Goal: Information Seeking & Learning: Learn about a topic

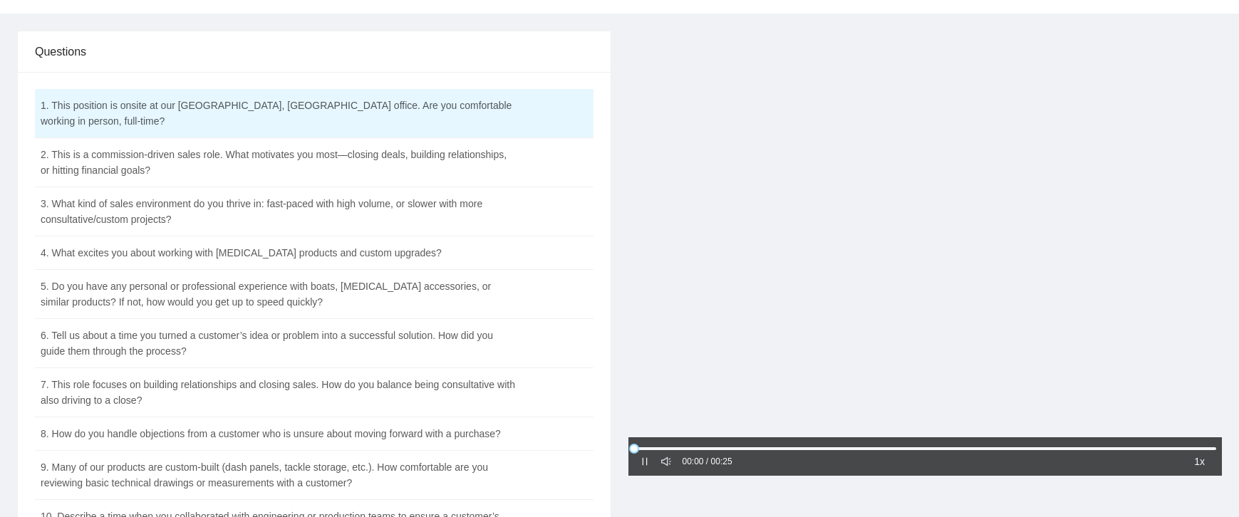
scroll to position [71, 0]
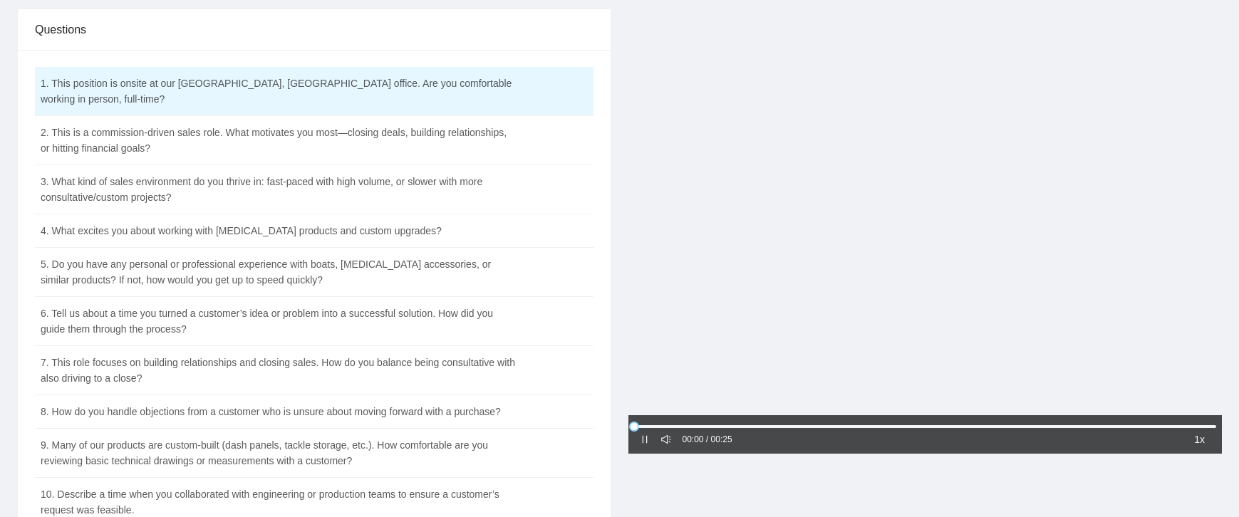
click at [646, 440] on icon "pause" at bounding box center [645, 440] width 10 height 10
click at [643, 441] on icon "caret-right" at bounding box center [645, 439] width 4 height 7
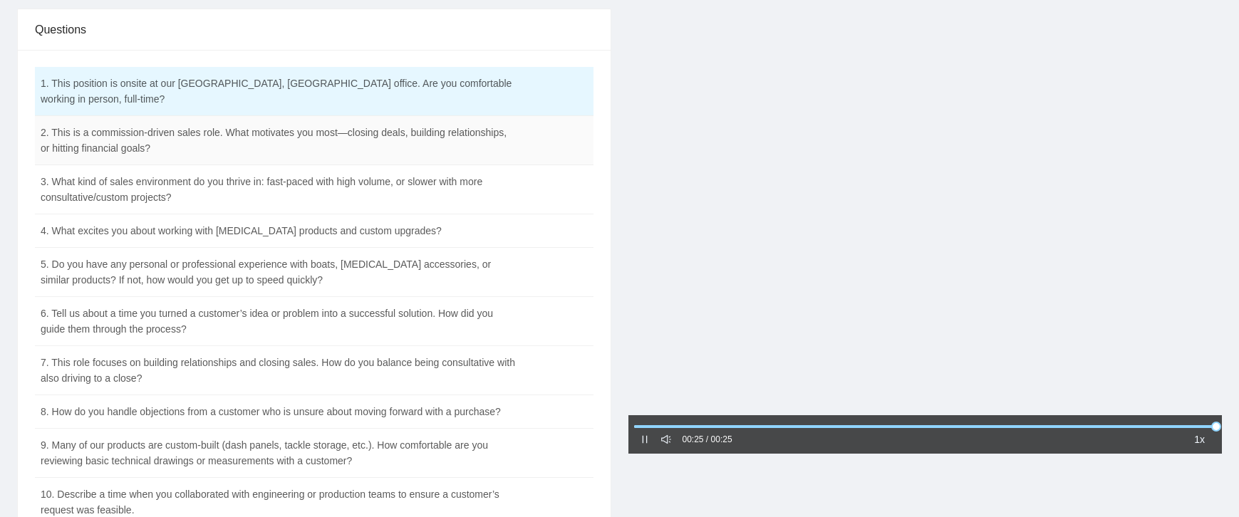
click at [420, 129] on td "2. This is a commission-driven sales role. What motivates you most—closing deal…" at bounding box center [279, 140] width 488 height 49
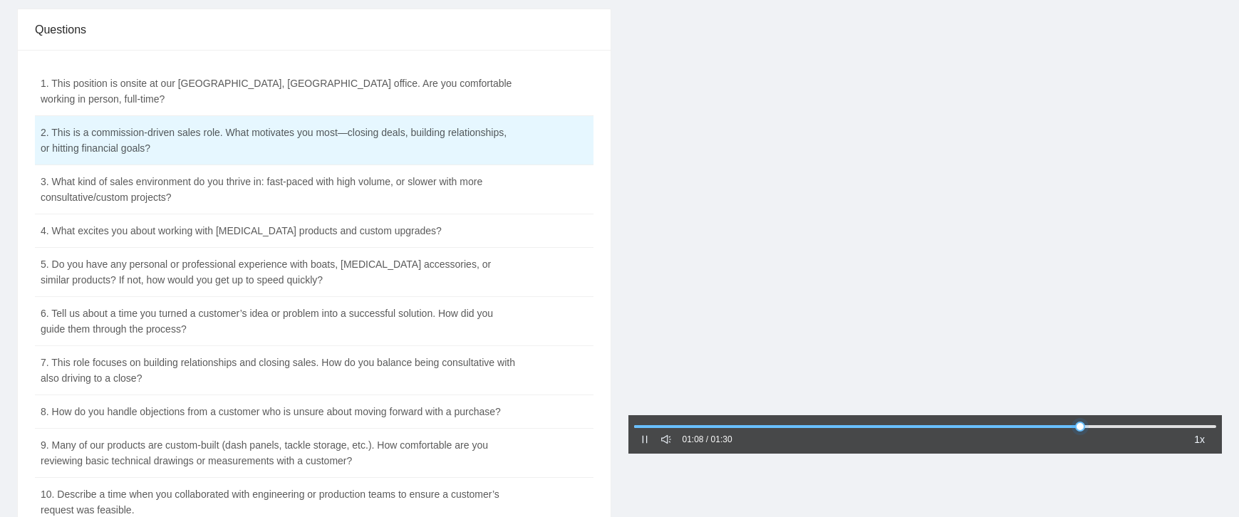
click at [1102, 425] on div at bounding box center [925, 427] width 583 height 9
click at [1140, 426] on div at bounding box center [925, 427] width 583 height 9
click at [367, 171] on td "3. What kind of sales environment do you thrive in: fast-paced with high volume…" at bounding box center [279, 189] width 488 height 49
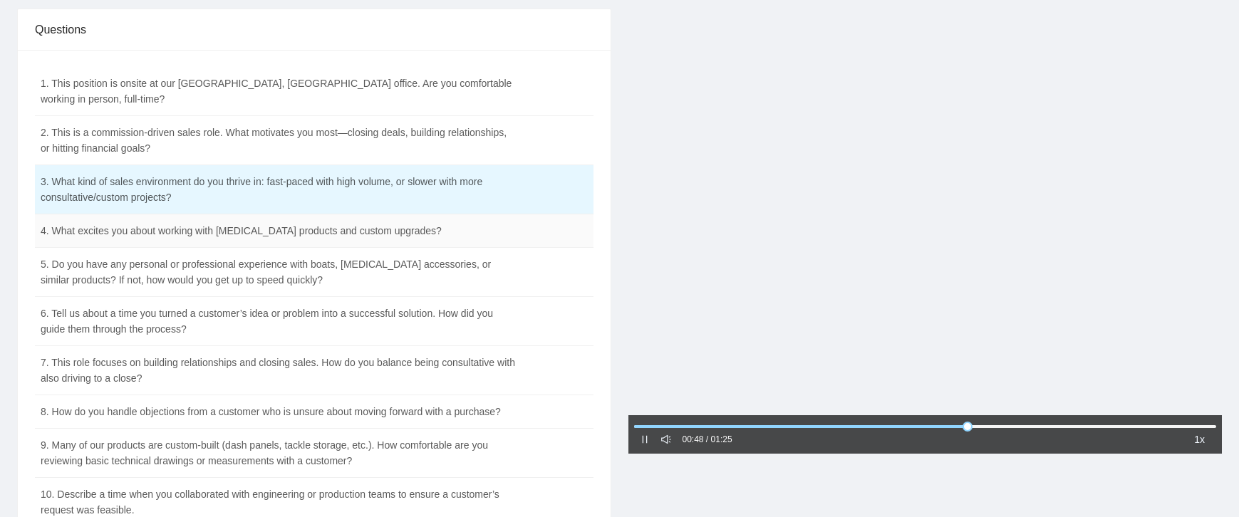
click at [360, 217] on td "4. What excites you about working with [MEDICAL_DATA] products and custom upgra…" at bounding box center [279, 231] width 488 height 33
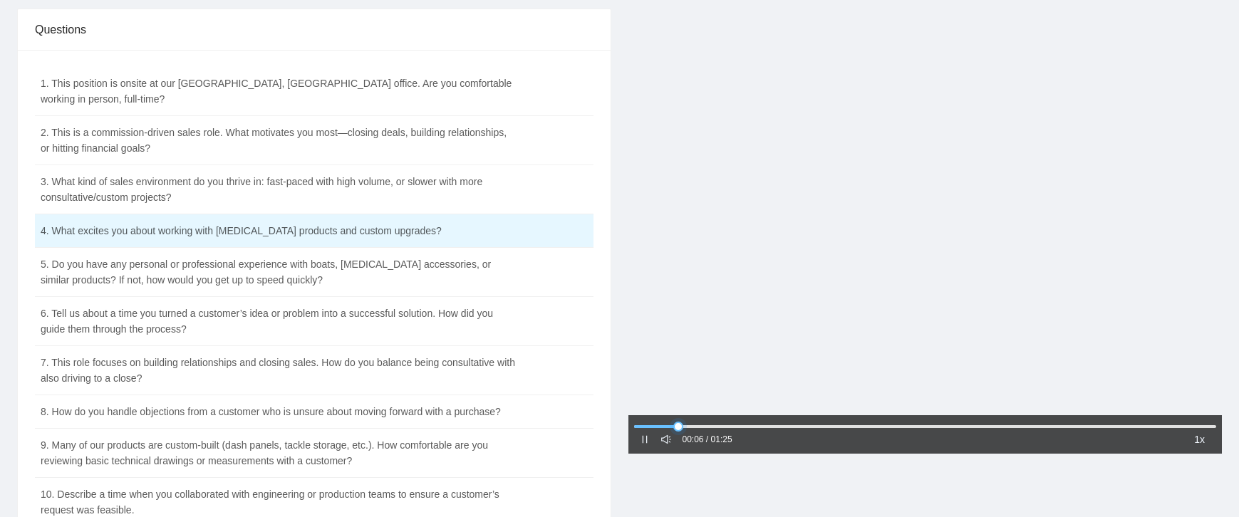
click at [759, 425] on div at bounding box center [925, 427] width 583 height 9
click at [473, 261] on td "5. Do you have any personal or professional experience with boats, [MEDICAL_DAT…" at bounding box center [279, 272] width 488 height 49
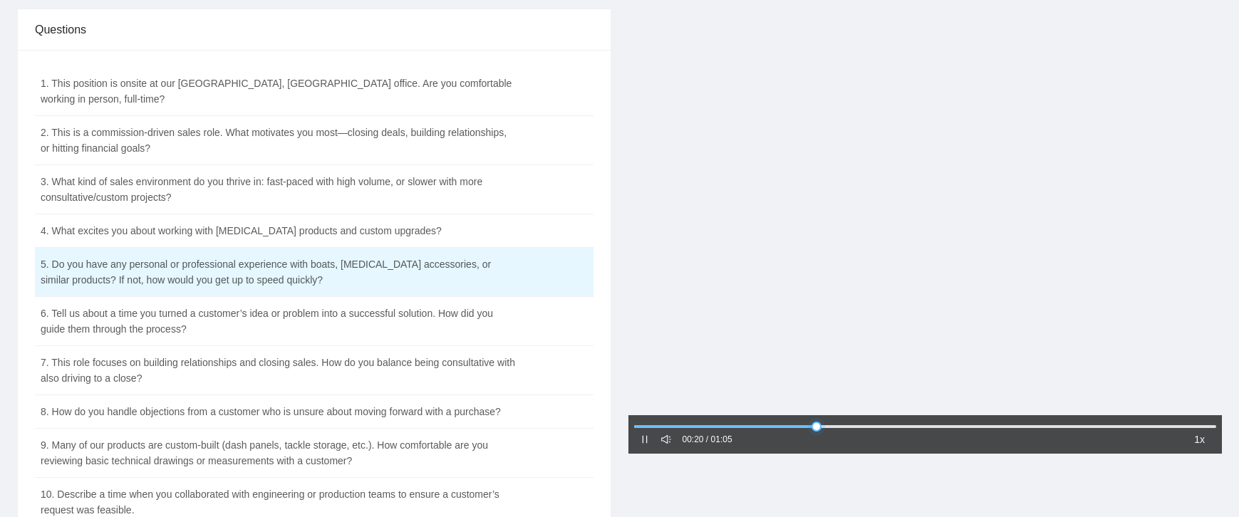
click at [848, 426] on div at bounding box center [925, 427] width 583 height 9
click at [895, 425] on div at bounding box center [925, 427] width 583 height 9
click at [984, 428] on div at bounding box center [925, 427] width 583 height 9
click at [1032, 428] on div at bounding box center [925, 427] width 583 height 9
click at [1073, 425] on div at bounding box center [925, 427] width 583 height 9
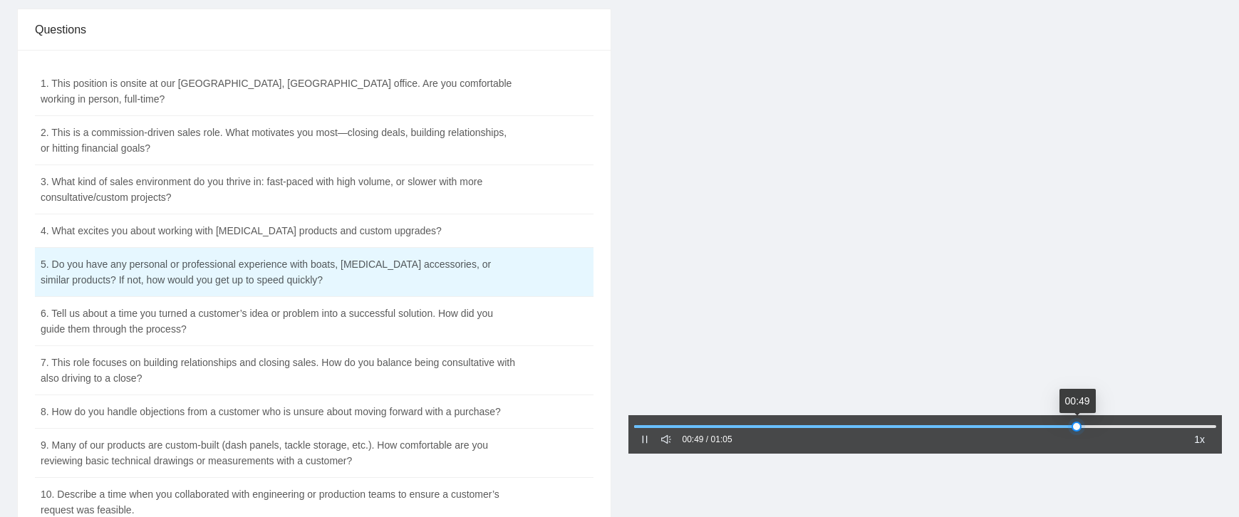
click at [1105, 426] on div at bounding box center [925, 427] width 583 height 9
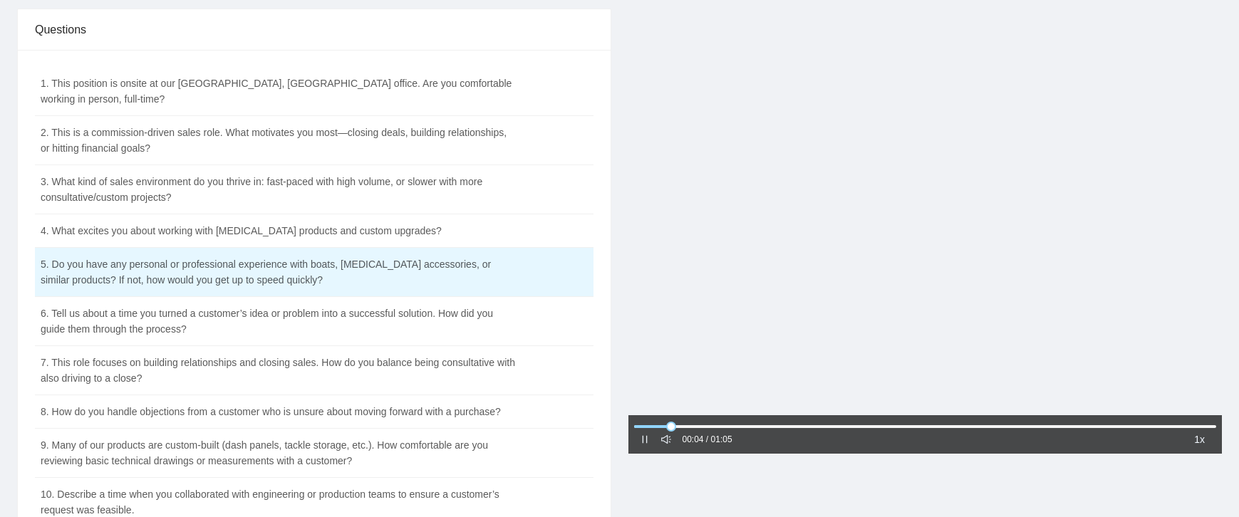
click at [641, 438] on icon "pause" at bounding box center [645, 440] width 10 height 10
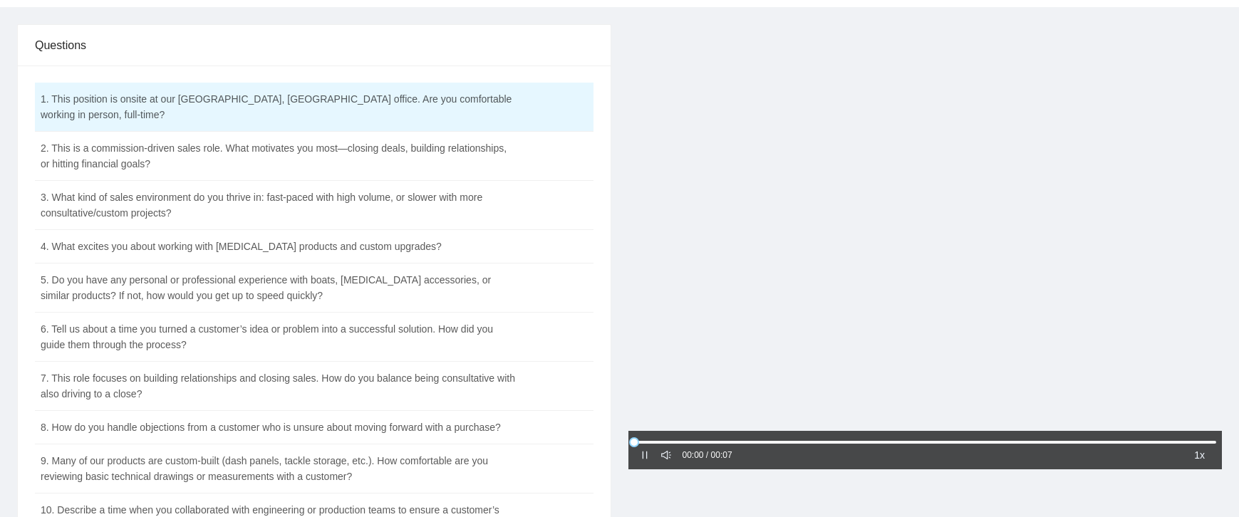
scroll to position [143, 0]
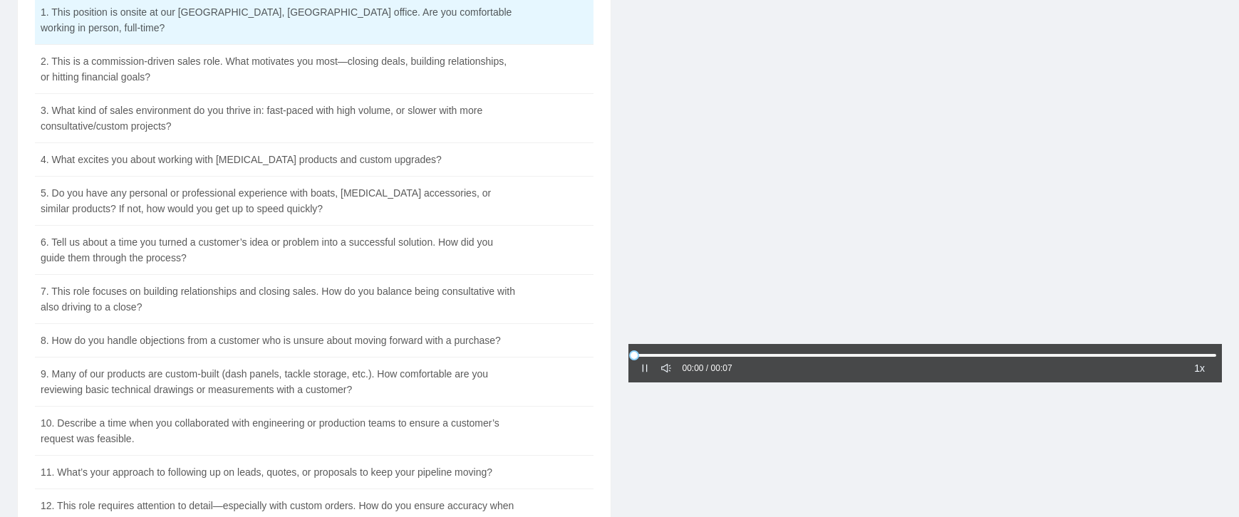
click at [646, 371] on icon "pause" at bounding box center [645, 369] width 10 height 10
click at [647, 367] on icon "caret-right" at bounding box center [645, 369] width 10 height 10
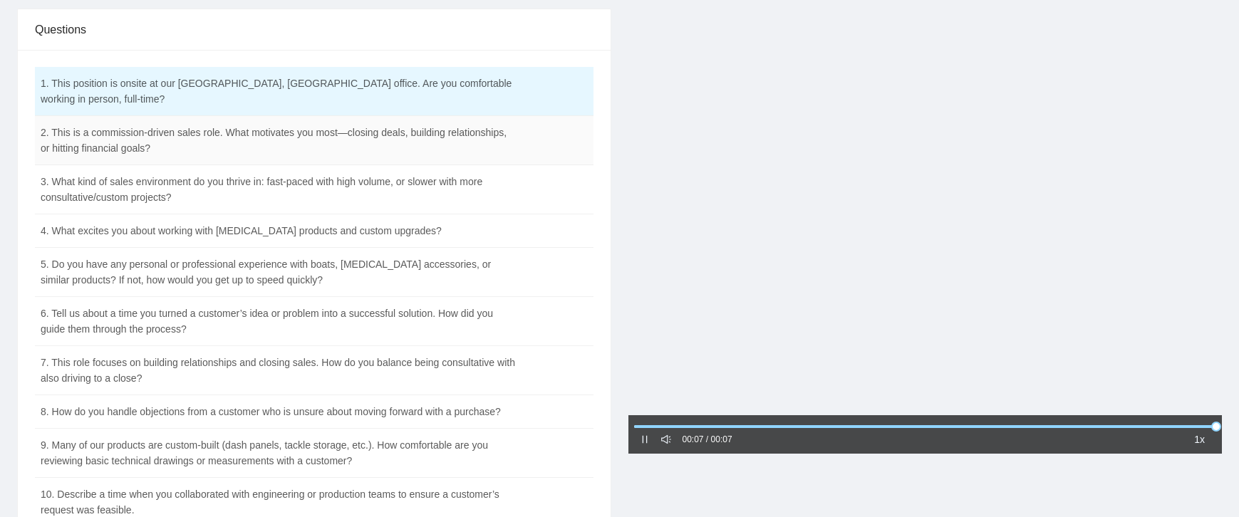
click at [326, 116] on td "2. This is a commission-driven sales role. What motivates you most—closing deal…" at bounding box center [279, 140] width 488 height 49
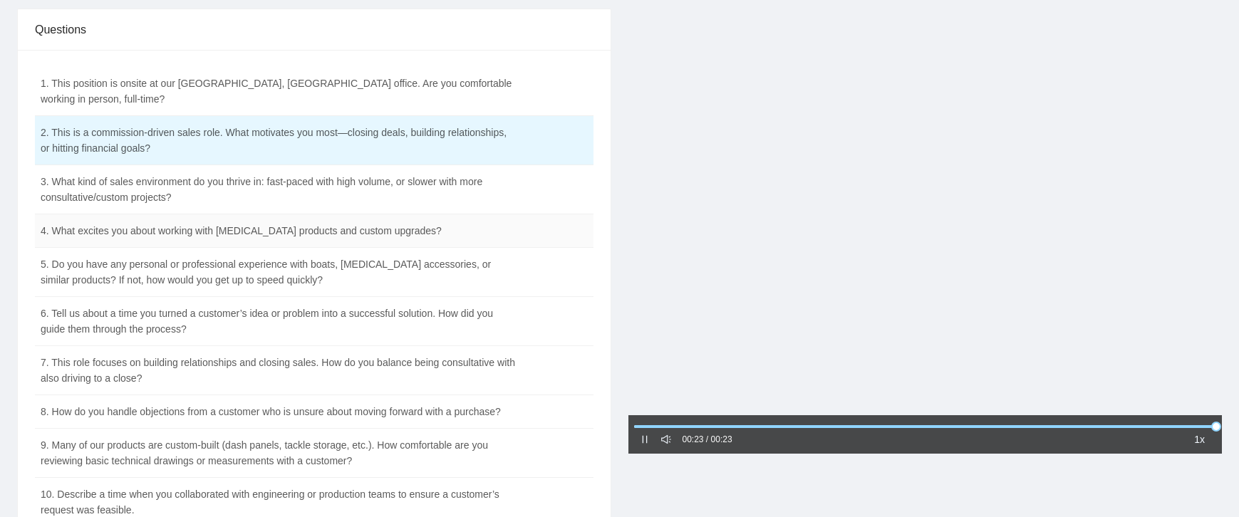
click at [282, 217] on td "4. What excites you about working with [MEDICAL_DATA] products and custom upgra…" at bounding box center [279, 231] width 488 height 33
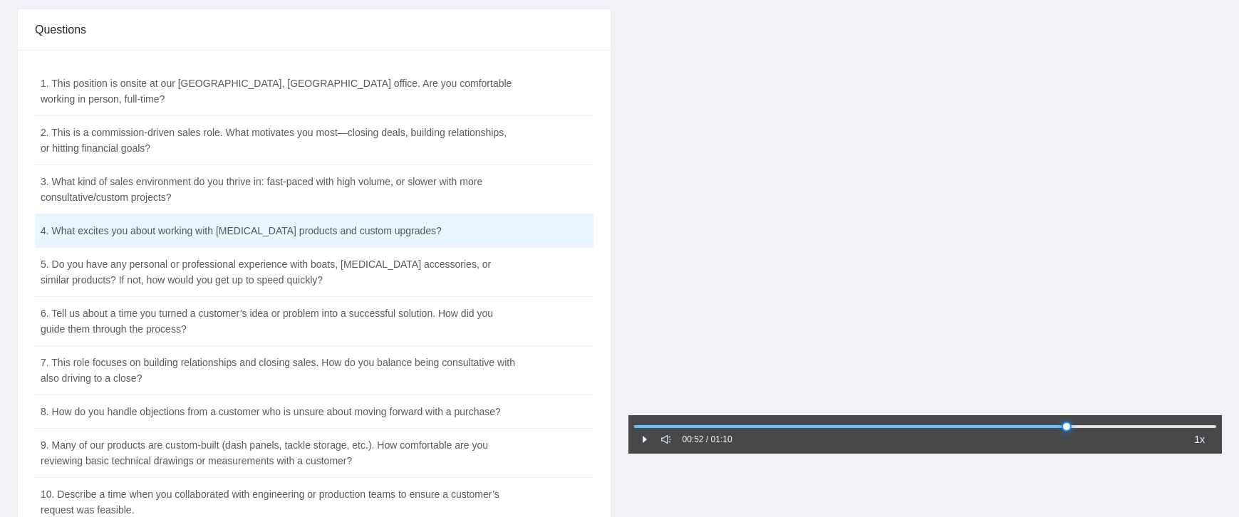
click at [1067, 423] on div at bounding box center [925, 427] width 583 height 9
click at [1109, 423] on div at bounding box center [925, 427] width 583 height 9
click at [476, 261] on td "5. Do you have any personal or professional experience with boats, [MEDICAL_DAT…" at bounding box center [279, 272] width 488 height 49
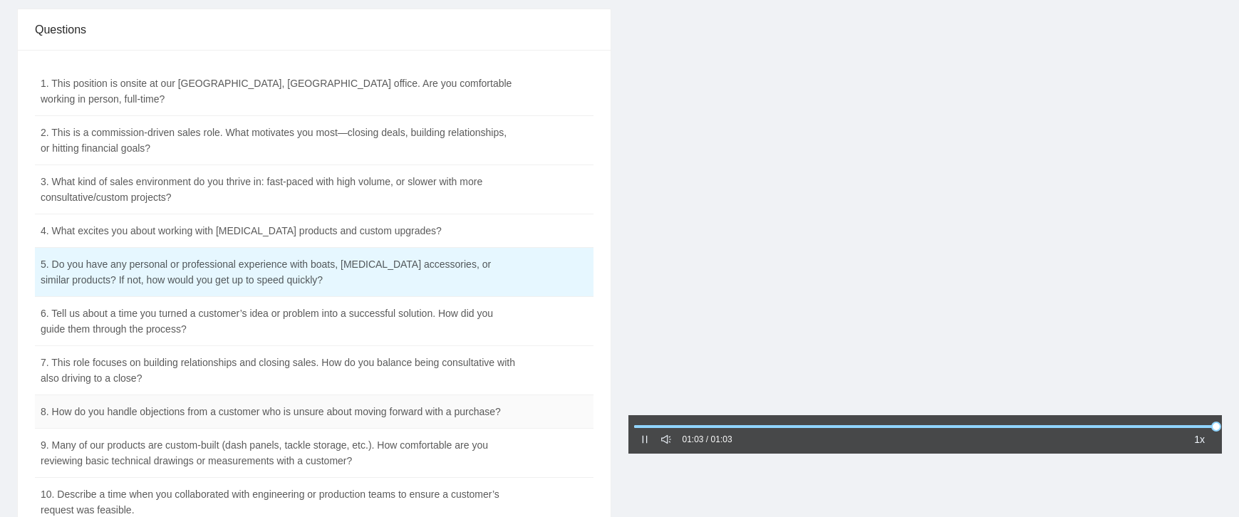
click at [253, 396] on td "8. How do you handle objections from a customer who is unsure about moving forw…" at bounding box center [279, 412] width 488 height 33
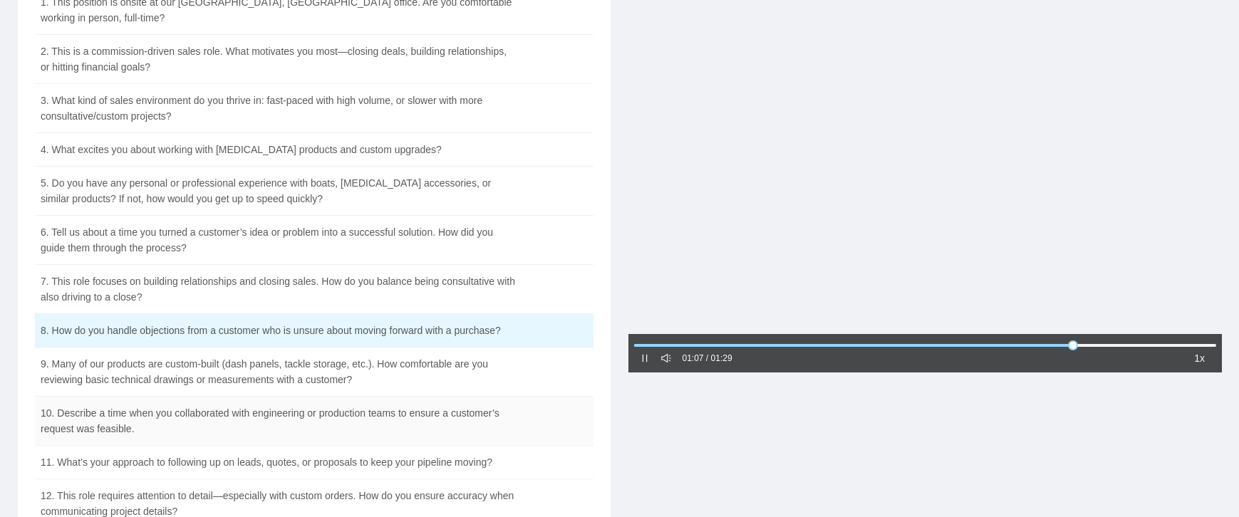
scroll to position [214, 0]
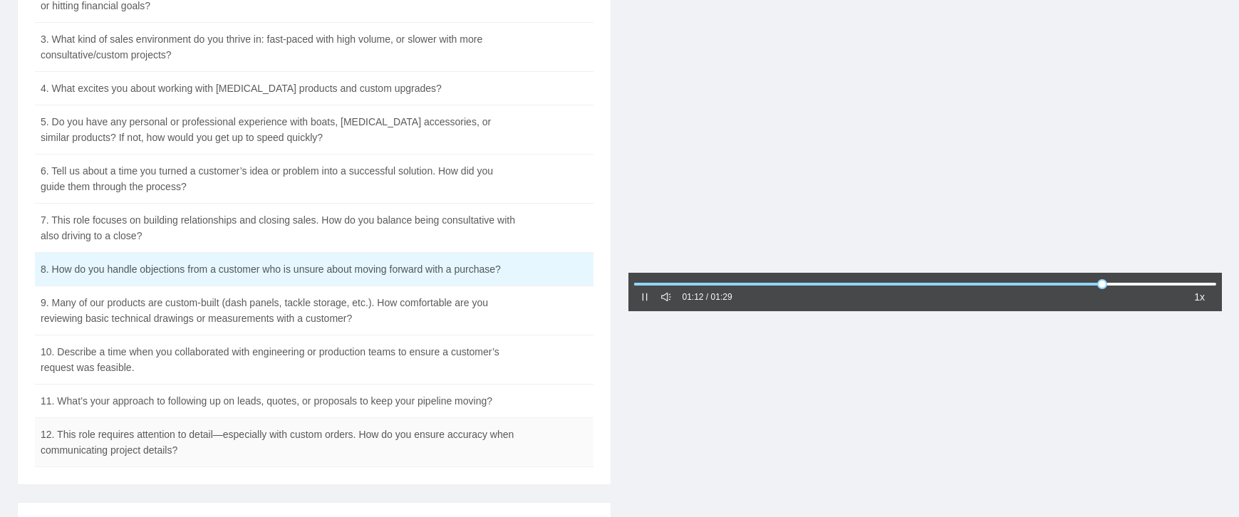
click at [169, 421] on td "12. This role requires attention to detail—especially with custom orders. How d…" at bounding box center [279, 442] width 488 height 49
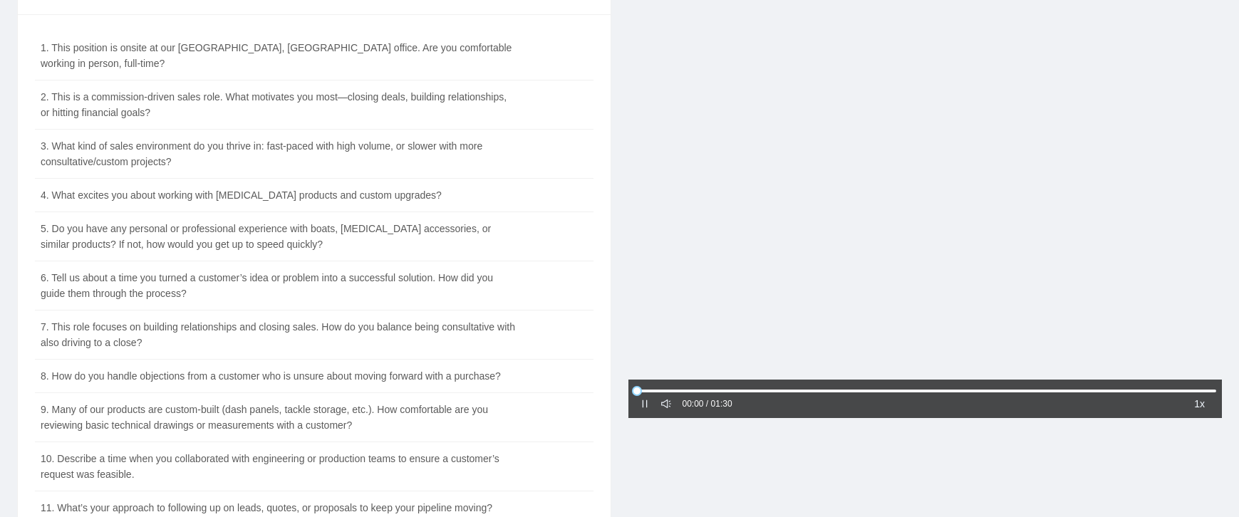
scroll to position [71, 0]
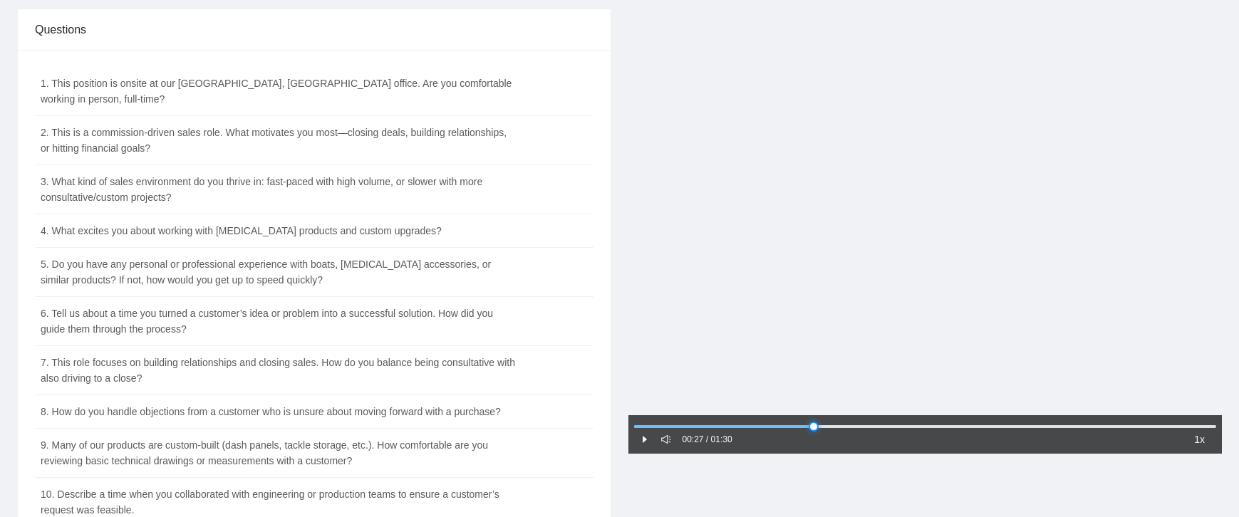
click at [814, 425] on div at bounding box center [925, 427] width 583 height 9
click at [835, 425] on div at bounding box center [925, 427] width 583 height 9
click at [778, 426] on div at bounding box center [925, 427] width 583 height 9
click at [757, 425] on div at bounding box center [925, 427] width 583 height 9
click at [738, 425] on div at bounding box center [925, 427] width 583 height 9
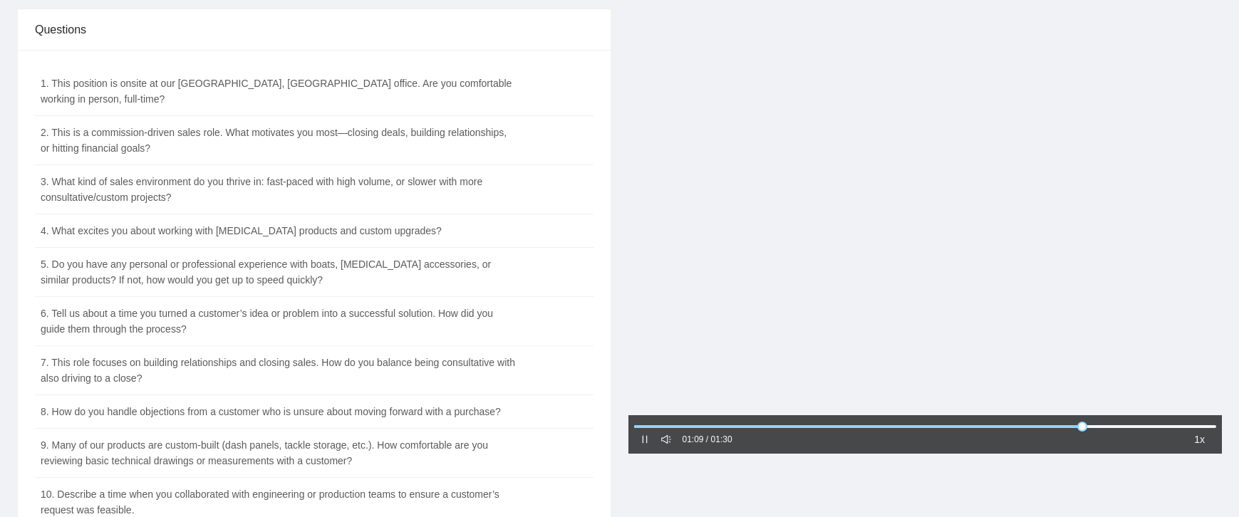
click at [645, 447] on div at bounding box center [645, 440] width 10 height 16
click at [644, 442] on icon "pause" at bounding box center [645, 440] width 10 height 10
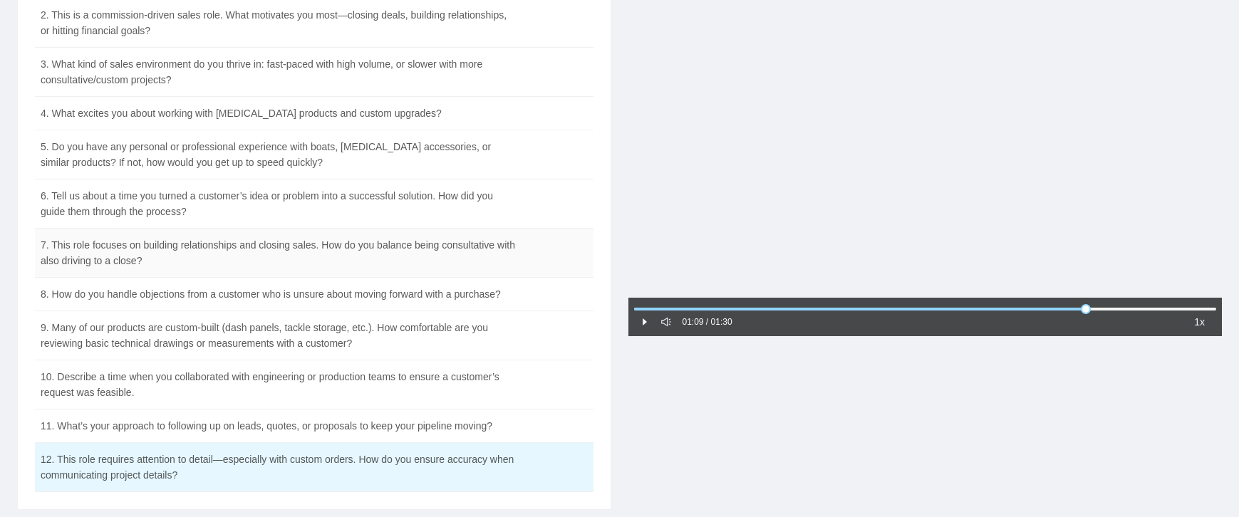
scroll to position [214, 0]
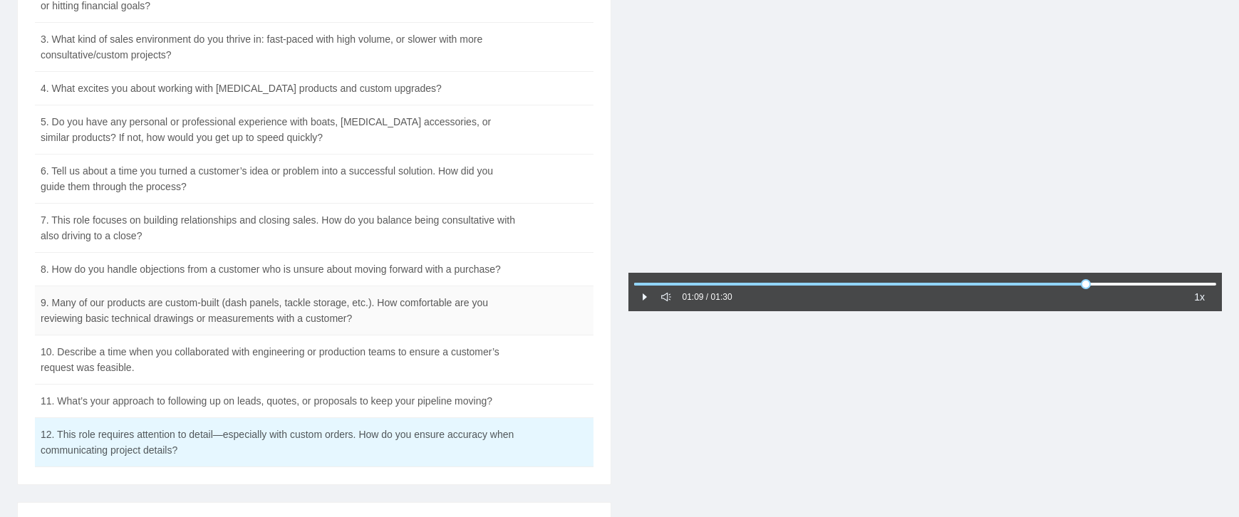
click at [254, 299] on td "9. Many of our products are custom-built (dash panels, tackle storage, etc.). H…" at bounding box center [279, 311] width 488 height 49
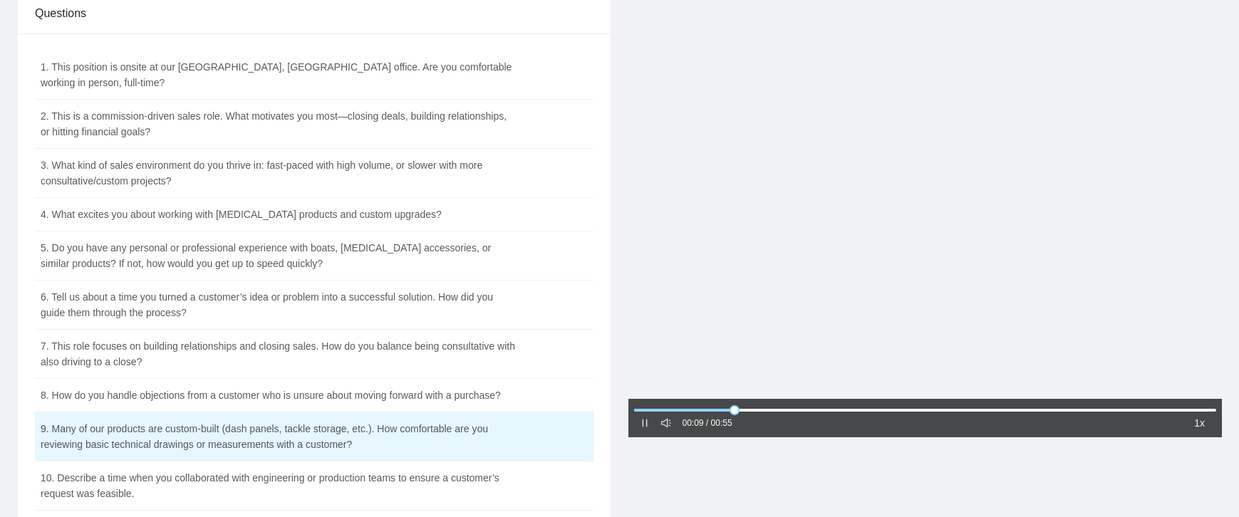
scroll to position [71, 0]
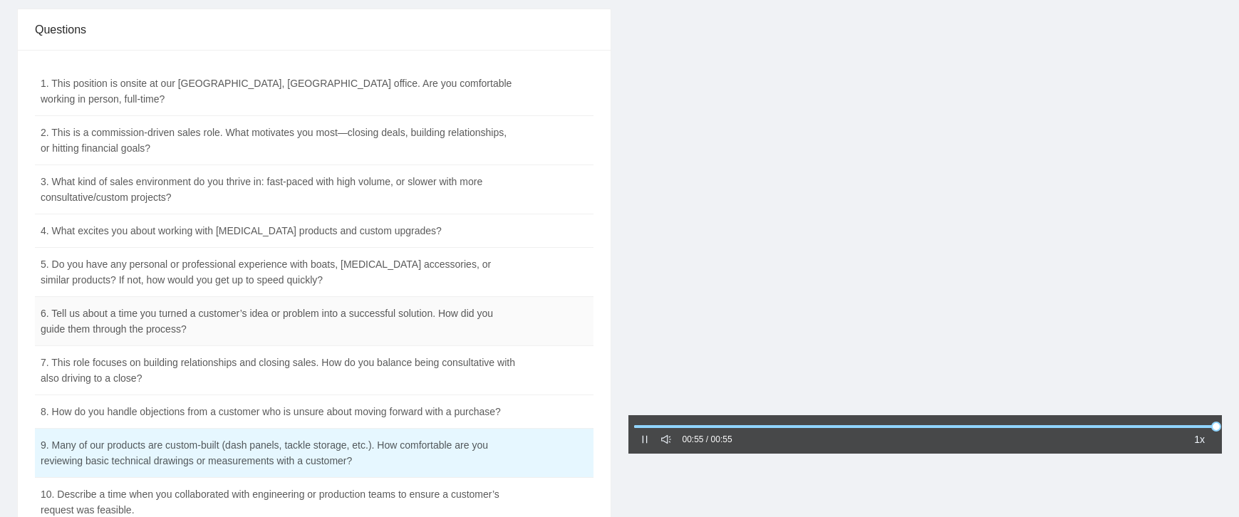
click at [151, 297] on td "6. Tell us about a time you turned a customer’s idea or problem into a successf…" at bounding box center [279, 321] width 488 height 49
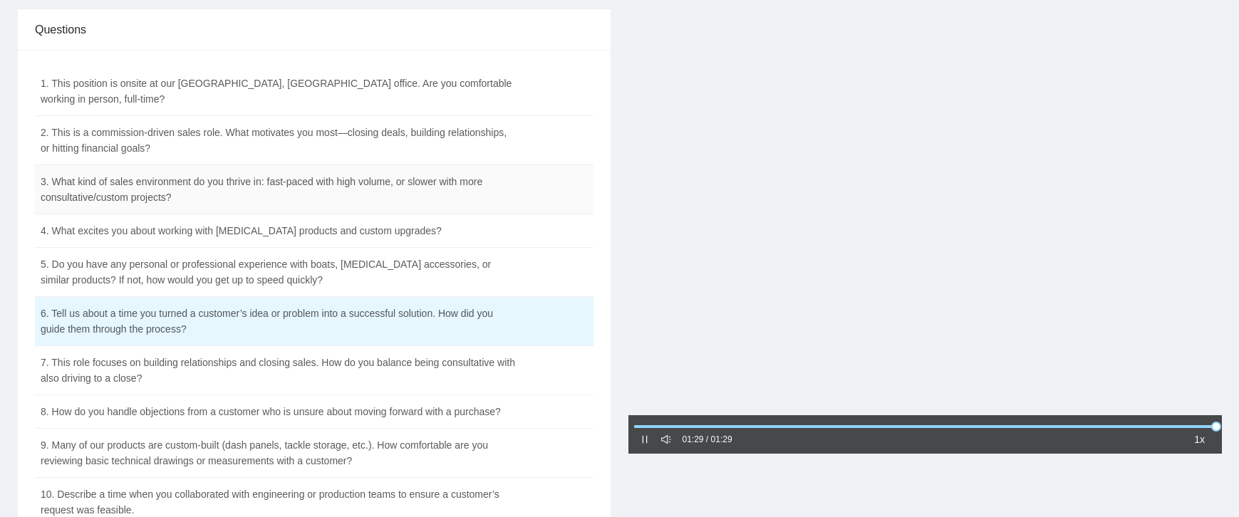
click at [249, 185] on td "3. What kind of sales environment do you thrive in: fast-paced with high volume…" at bounding box center [279, 189] width 488 height 49
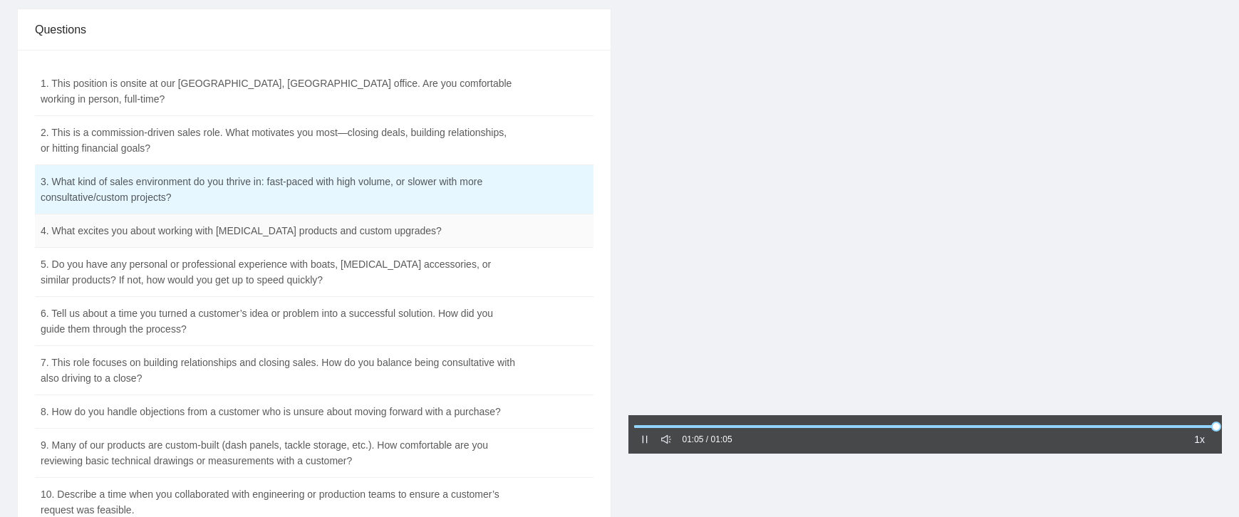
click at [240, 217] on td "4. What excites you about working with [MEDICAL_DATA] products and custom upgra…" at bounding box center [279, 231] width 488 height 33
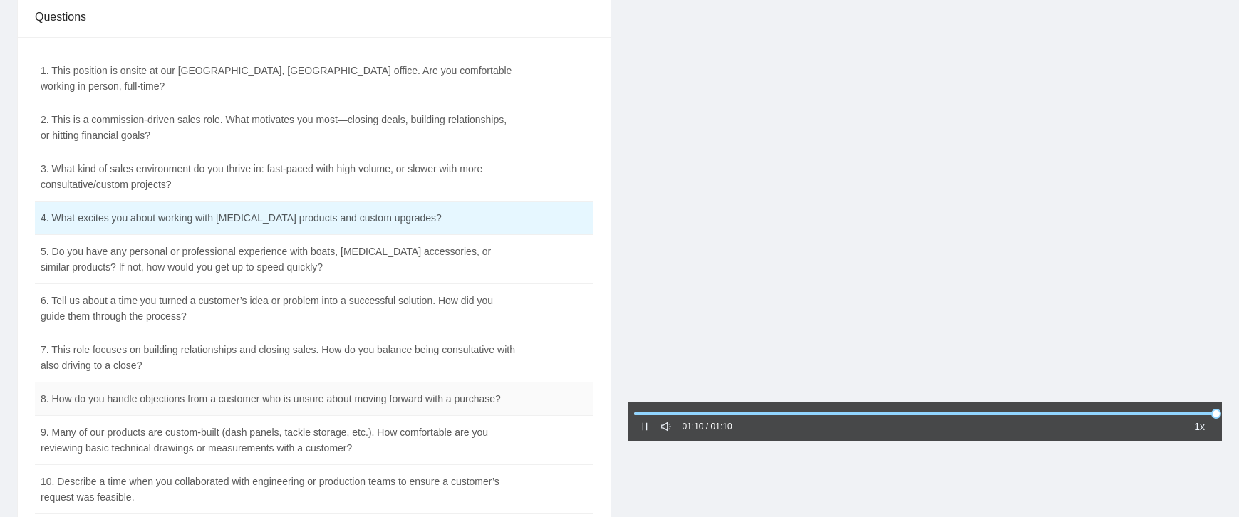
scroll to position [214, 0]
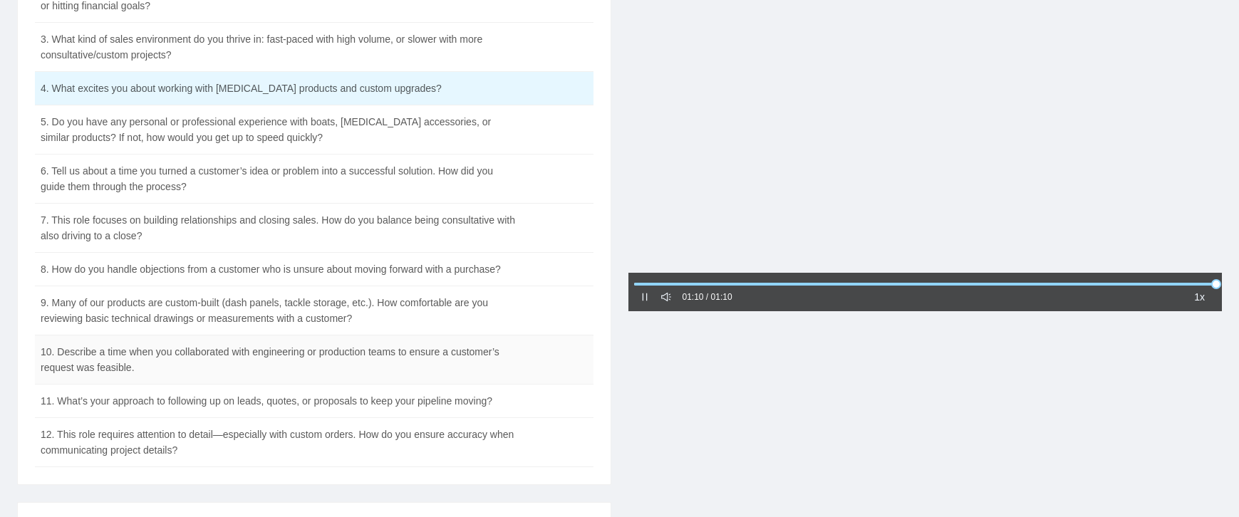
click at [254, 336] on td "10. Describe a time when you collaborated with engineering or production teams …" at bounding box center [279, 360] width 488 height 49
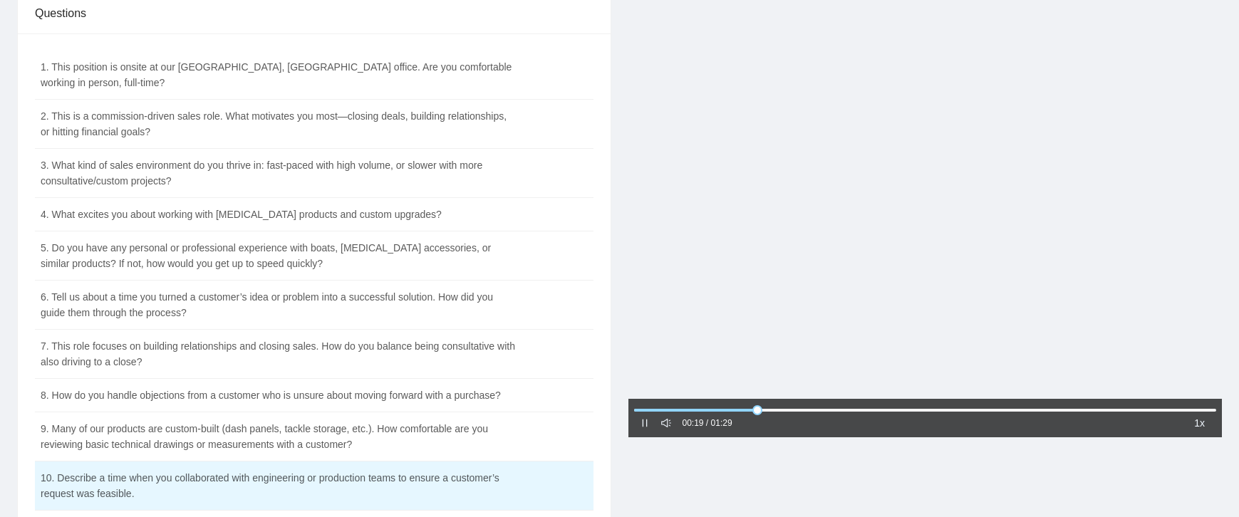
scroll to position [71, 0]
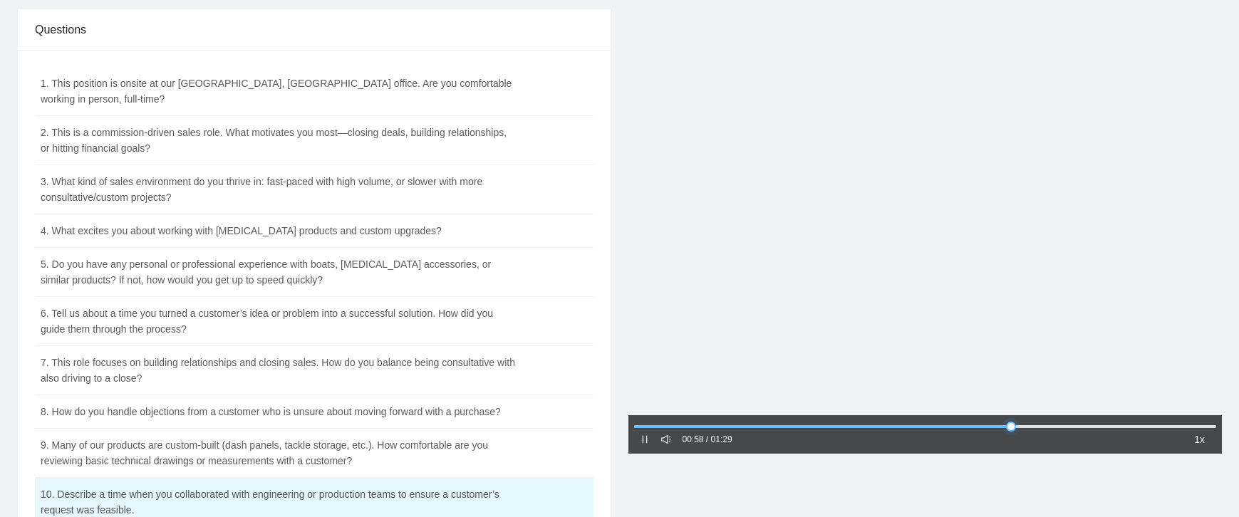
click at [1058, 424] on div at bounding box center [925, 427] width 583 height 9
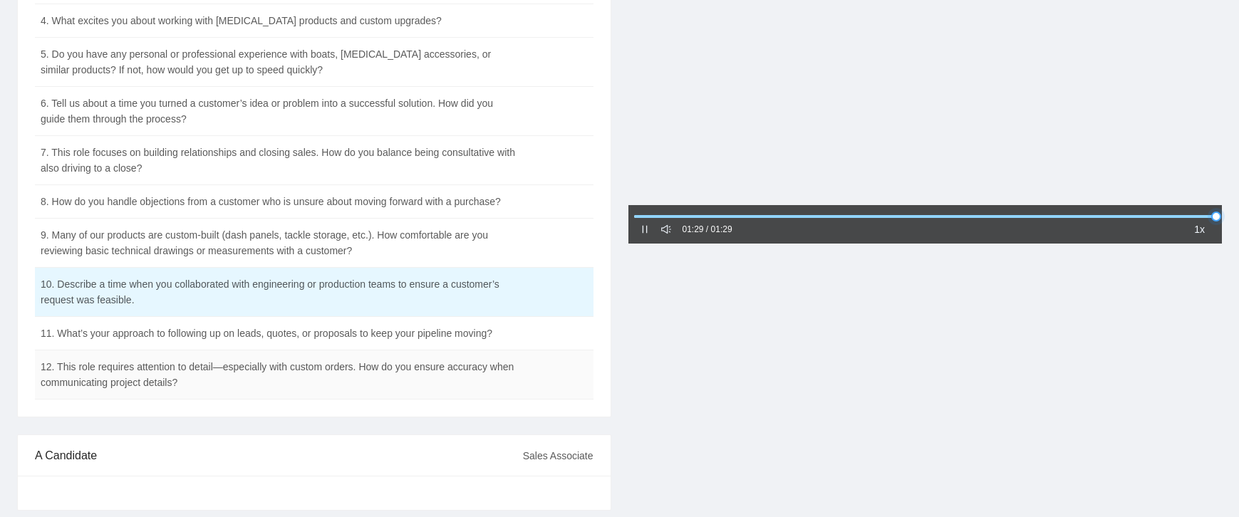
scroll to position [285, 0]
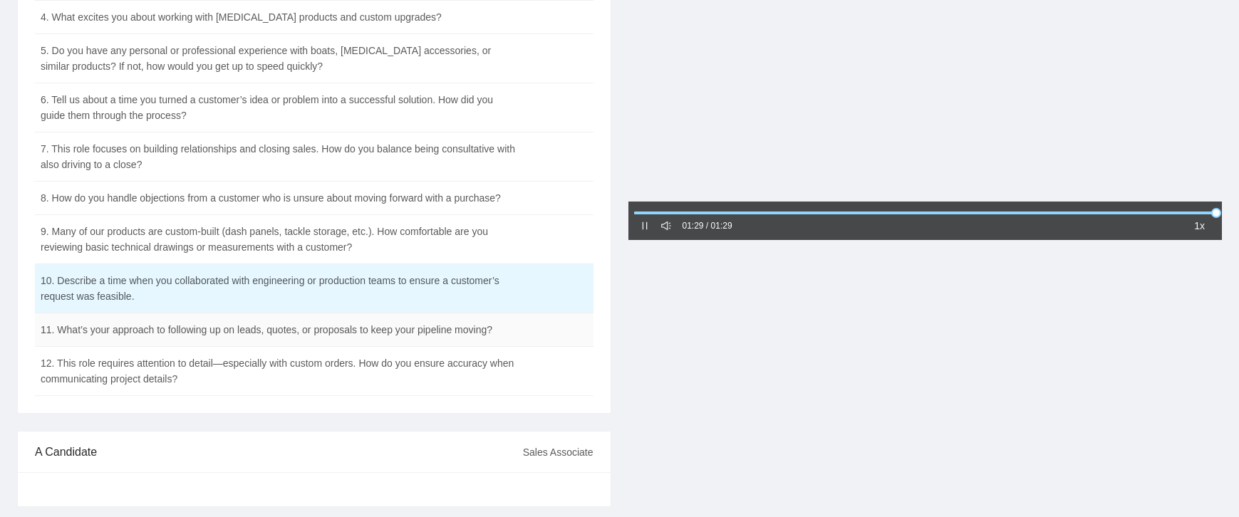
click at [336, 322] on td "11. What’s your approach to following up on leads, quotes, or proposals to keep…" at bounding box center [279, 330] width 488 height 33
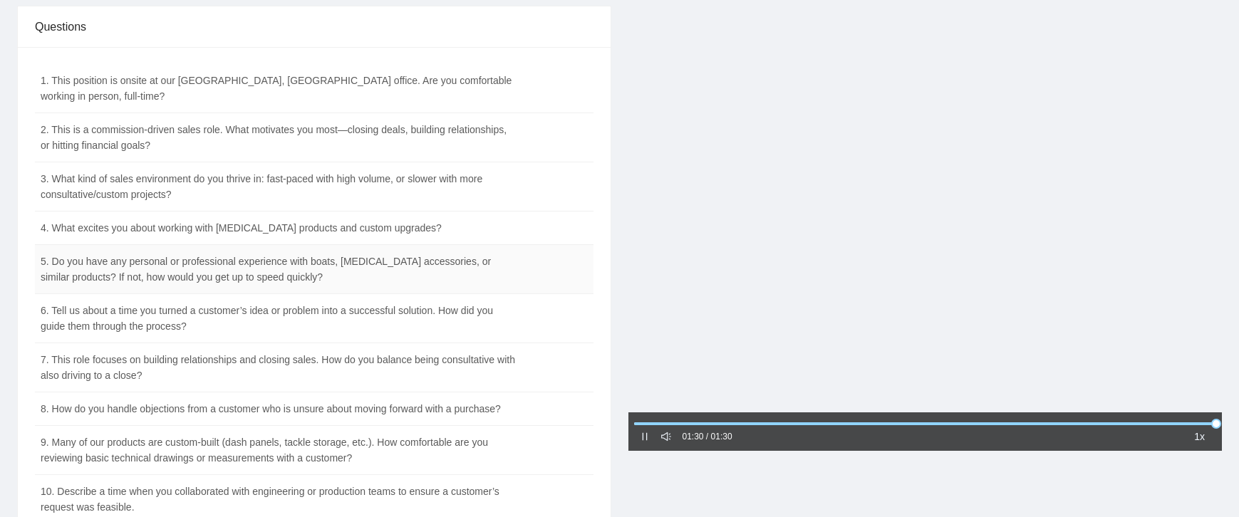
scroll to position [0, 0]
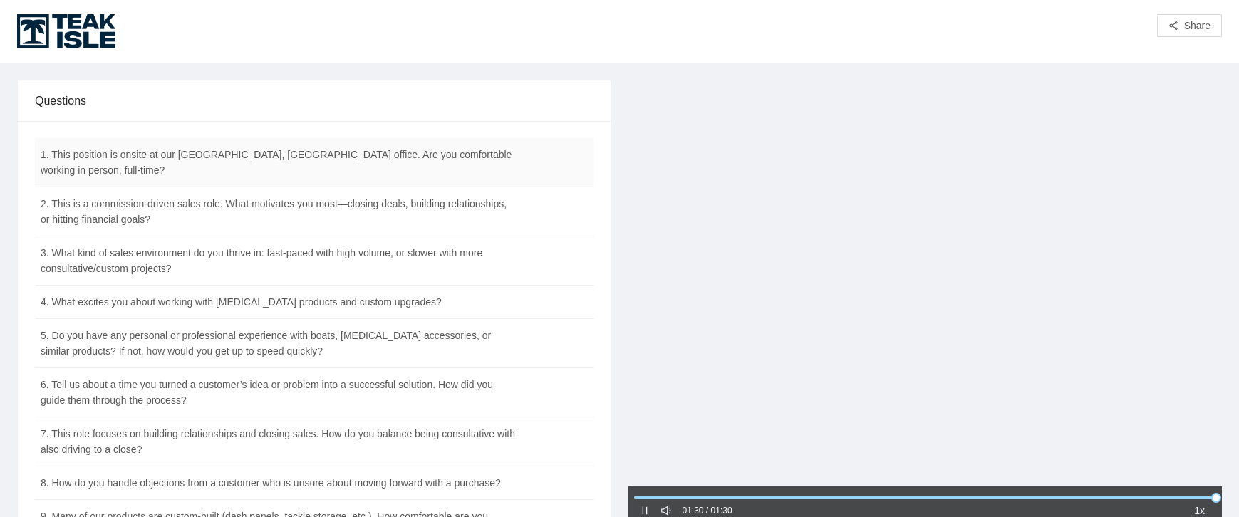
click at [395, 155] on td "1. This position is onsite at our [GEOGRAPHIC_DATA], [GEOGRAPHIC_DATA] office. …" at bounding box center [279, 162] width 488 height 49
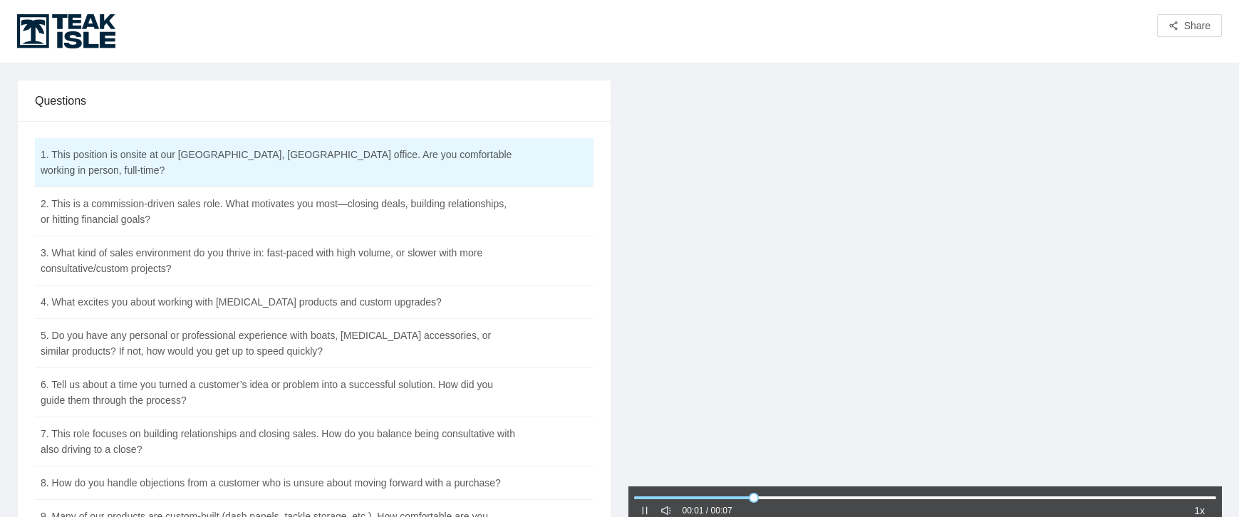
click at [641, 507] on icon "pause" at bounding box center [645, 511] width 10 height 10
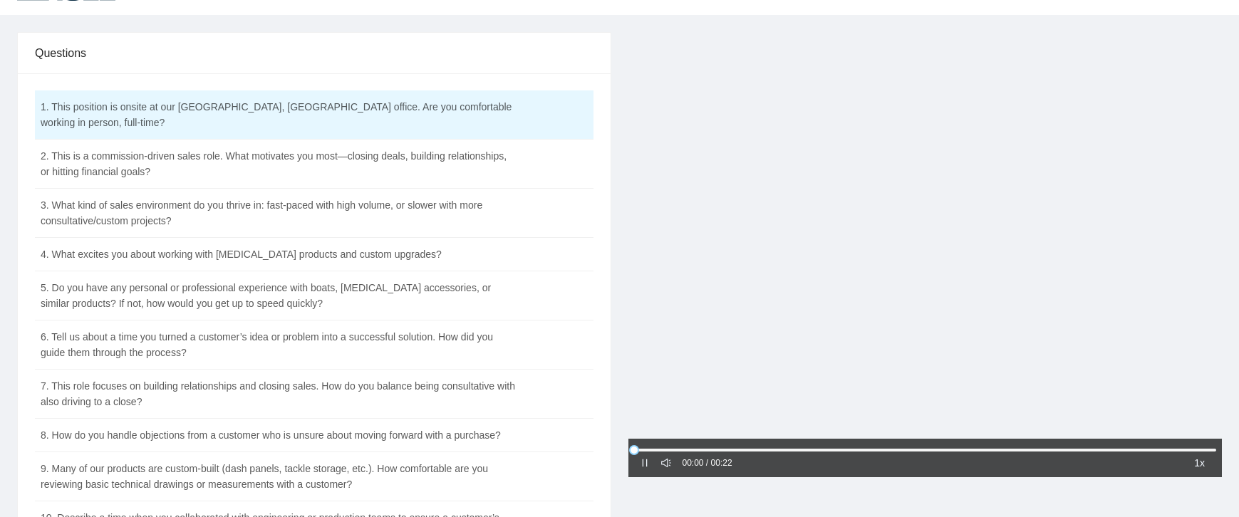
scroll to position [71, 0]
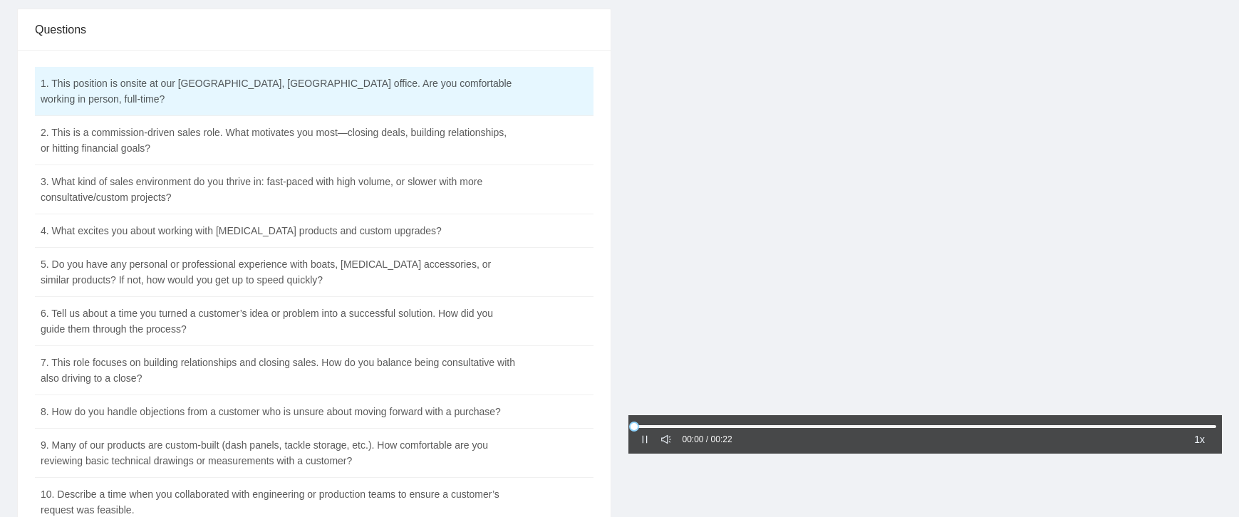
click at [645, 442] on icon "pause" at bounding box center [645, 440] width 10 height 10
click at [645, 440] on icon "caret-right" at bounding box center [645, 439] width 4 height 7
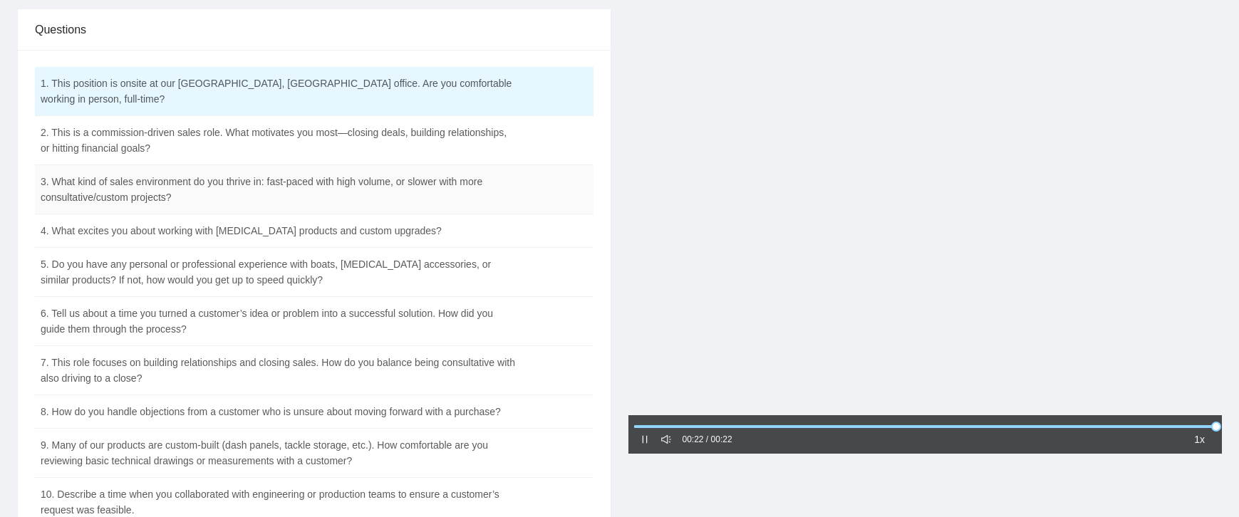
click at [313, 165] on td "3. What kind of sales environment do you thrive in: fast-paced with high volume…" at bounding box center [279, 189] width 488 height 49
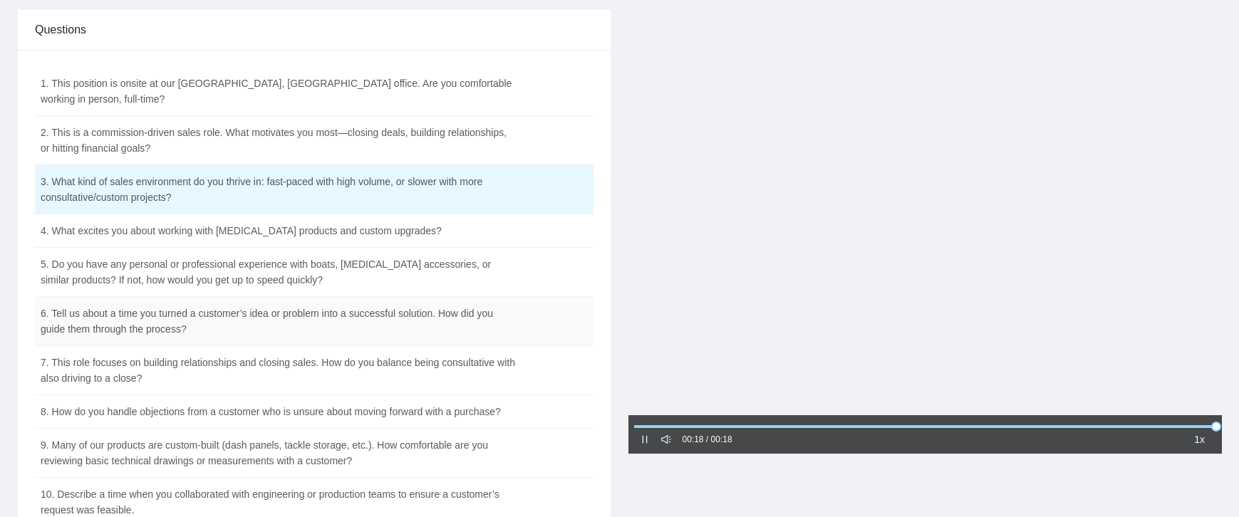
click at [205, 300] on td "6. Tell us about a time you turned a customer’s idea or problem into a successf…" at bounding box center [279, 321] width 488 height 49
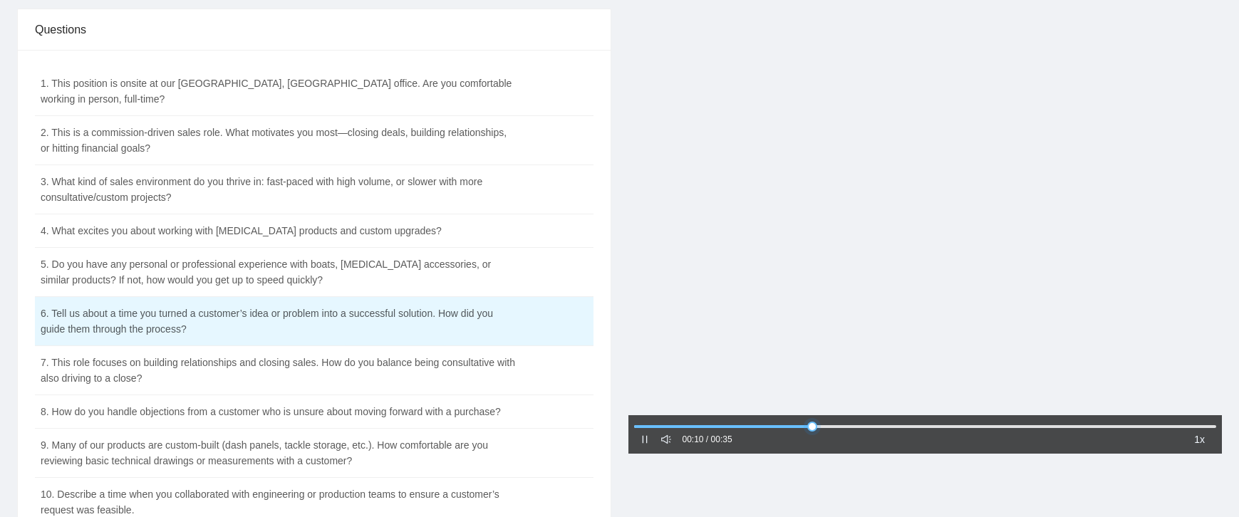
click at [847, 425] on div at bounding box center [925, 427] width 583 height 9
click at [909, 421] on div "00:13 / 00:35 1x" at bounding box center [926, 435] width 594 height 38
click at [917, 427] on div at bounding box center [925, 427] width 583 height 9
click at [994, 426] on div at bounding box center [925, 427] width 583 height 9
click at [1056, 426] on div at bounding box center [925, 427] width 583 height 9
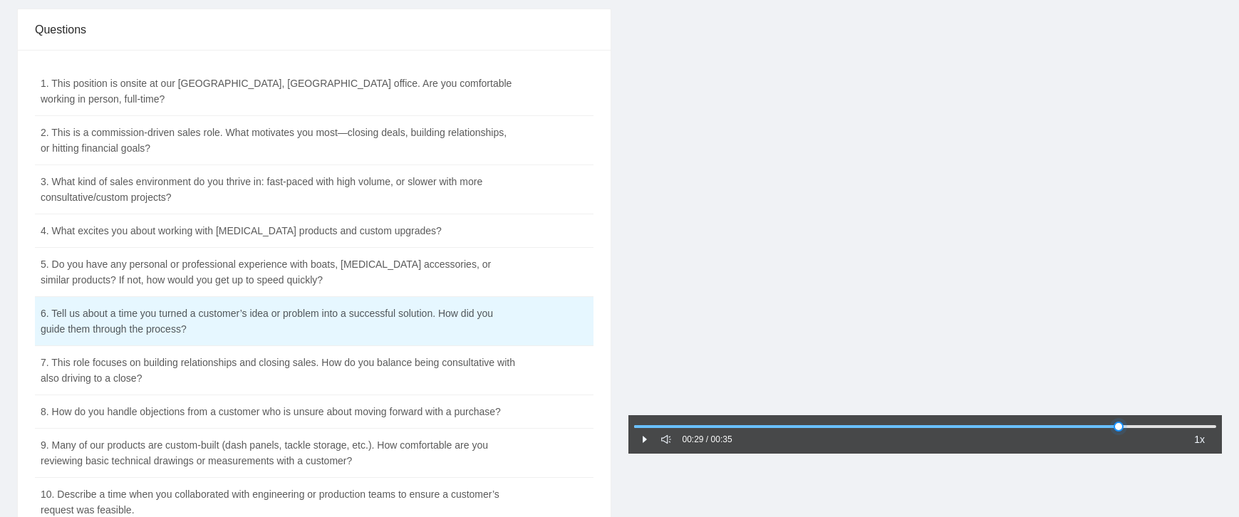
click at [1119, 428] on div at bounding box center [925, 427] width 583 height 9
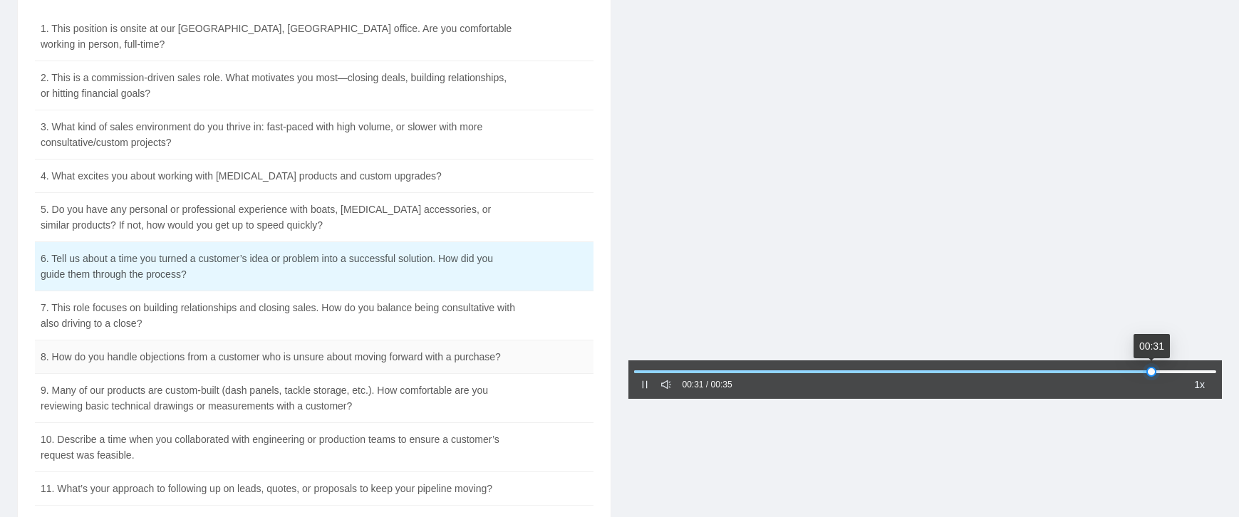
scroll to position [143, 0]
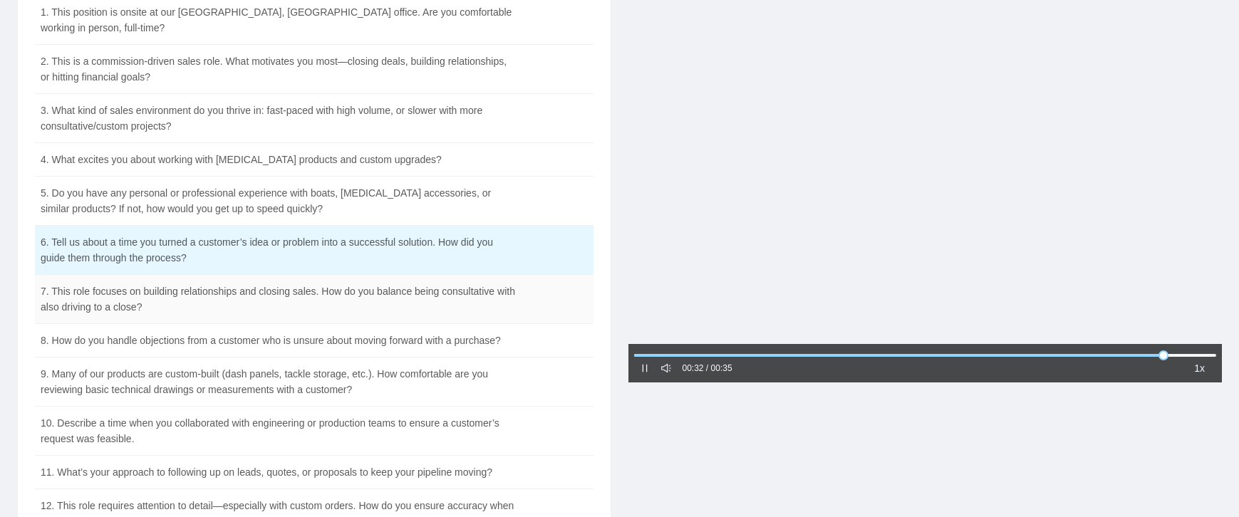
click at [321, 287] on td "7. This role focuses on building relationships and closing sales. How do you ba…" at bounding box center [279, 299] width 488 height 49
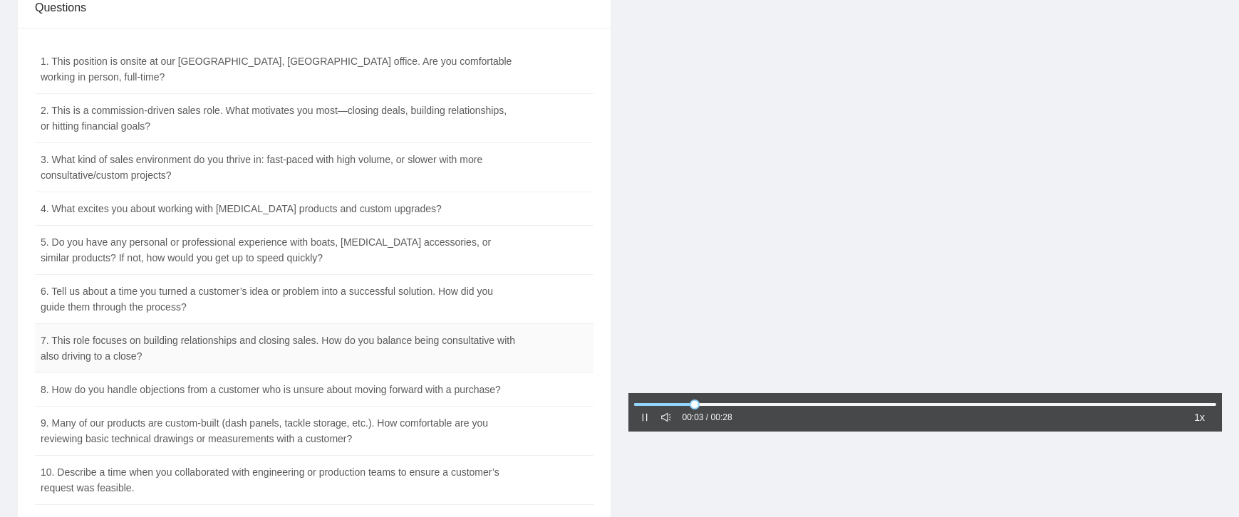
scroll to position [71, 0]
